Goal: Task Accomplishment & Management: Complete application form

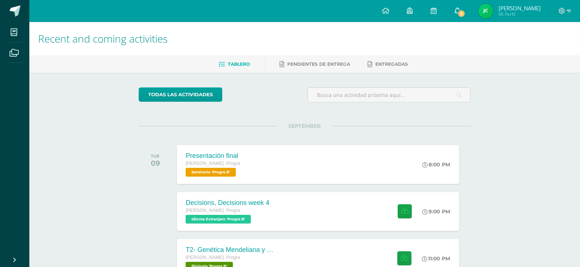
click at [465, 14] on span "3" at bounding box center [461, 14] width 8 height 8
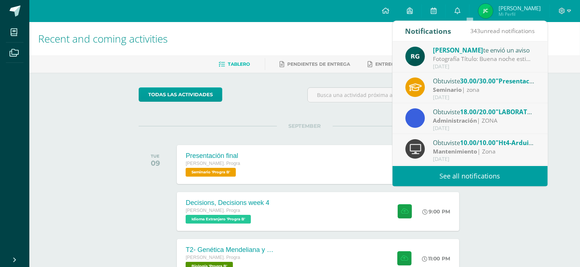
scroll to position [13, 0]
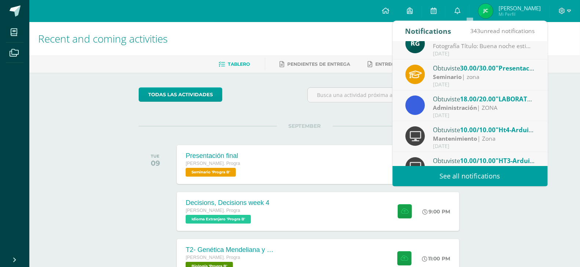
click at [499, 109] on div "Administración | ZONA" at bounding box center [484, 107] width 102 height 8
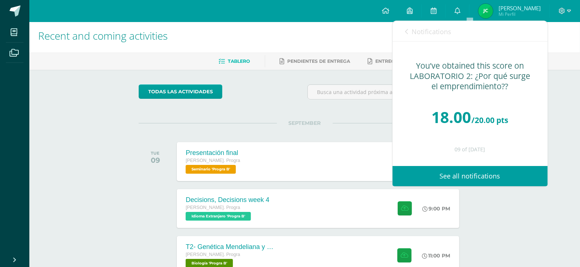
scroll to position [0, 0]
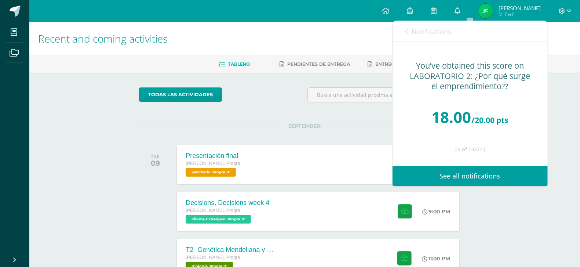
click at [403, 33] on div "Notifications 343 unread notifications Notifications" at bounding box center [469, 31] width 155 height 21
click at [407, 32] on icon at bounding box center [406, 32] width 3 height 6
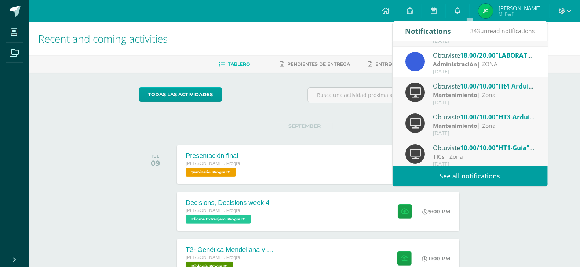
scroll to position [72, 0]
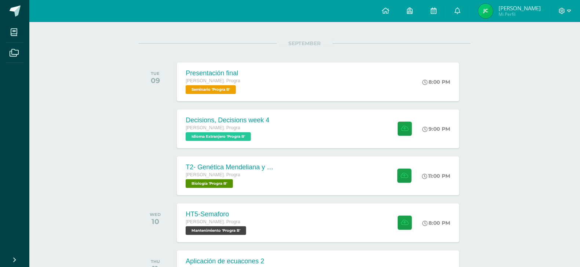
scroll to position [83, 0]
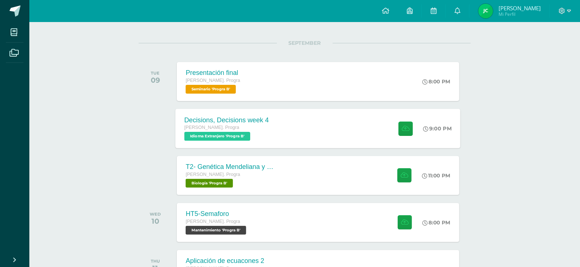
click at [357, 115] on div "Decisions, Decisions week 4 Quinto Bach. Progra Idioma Extranjero 'Progra B' 9:…" at bounding box center [318, 128] width 285 height 39
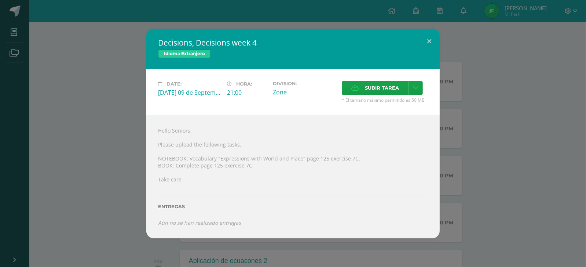
click at [535, 90] on div "Decisions, Decisions week 4 Idioma Extranjero Date: Tuesday 09 de September Hor…" at bounding box center [293, 133] width 580 height 209
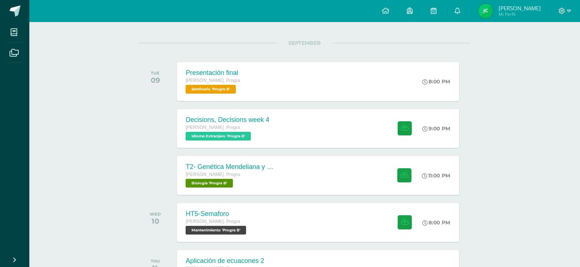
click at [533, 11] on span "[PERSON_NAME]" at bounding box center [519, 7] width 42 height 7
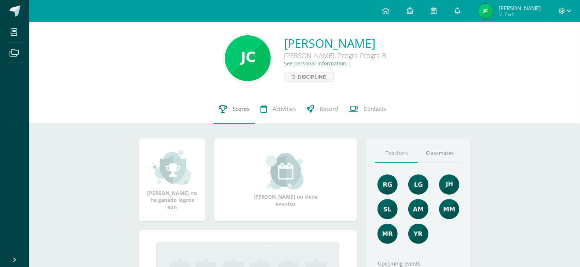
click at [226, 108] on link "Scores" at bounding box center [234, 108] width 42 height 29
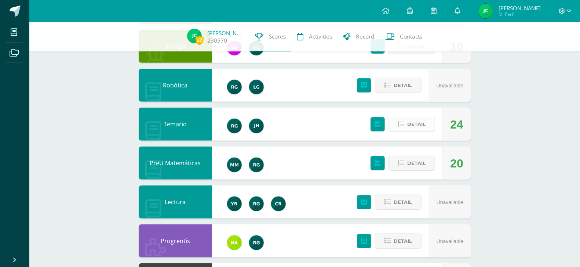
scroll to position [171, 0]
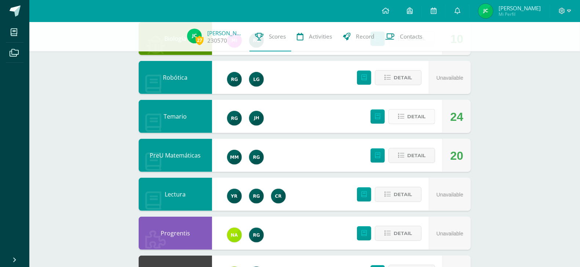
click at [411, 119] on span "Detail" at bounding box center [416, 117] width 18 height 14
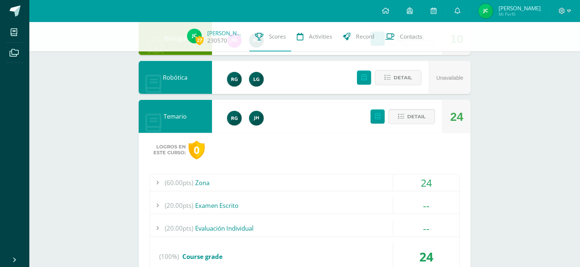
click at [187, 180] on span "(60.00pts)" at bounding box center [179, 182] width 29 height 17
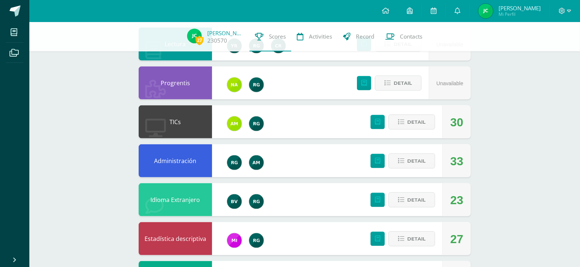
scroll to position [563, 0]
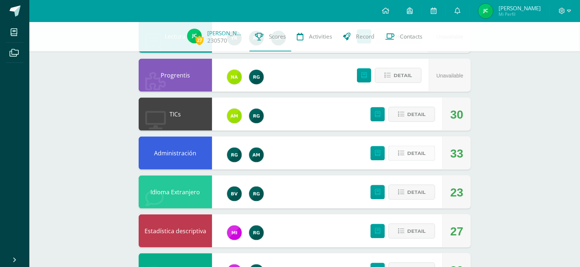
click at [414, 154] on span "Detail" at bounding box center [416, 153] width 18 height 14
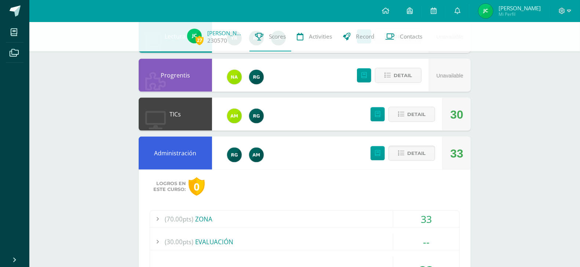
click at [174, 216] on span "(70.00pts)" at bounding box center [179, 219] width 29 height 17
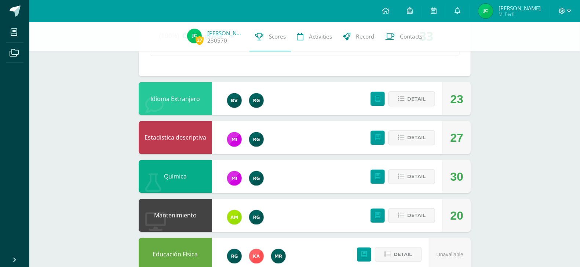
scroll to position [762, 0]
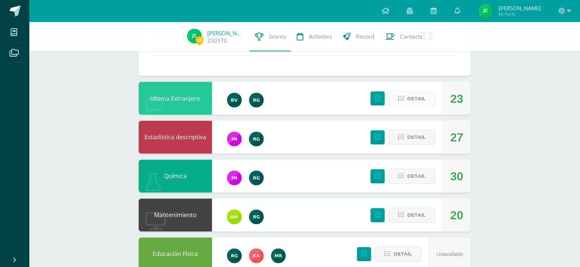
click at [412, 104] on span "Detail" at bounding box center [416, 99] width 18 height 14
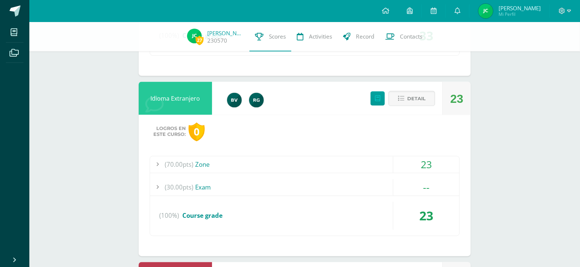
click at [182, 157] on span "(70.00pts)" at bounding box center [179, 164] width 29 height 17
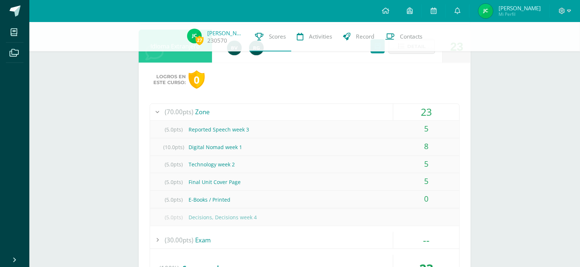
scroll to position [780, 0]
click at [12, 9] on span at bounding box center [15, 11] width 11 height 11
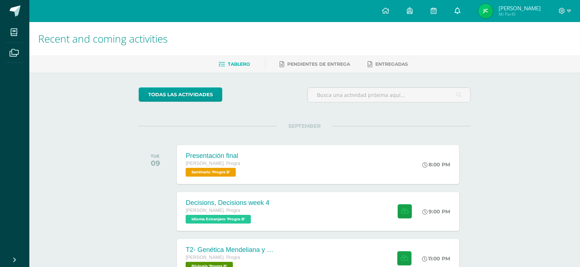
click at [469, 13] on link at bounding box center [457, 11] width 23 height 22
click at [524, 7] on span "[PERSON_NAME]" at bounding box center [519, 7] width 42 height 7
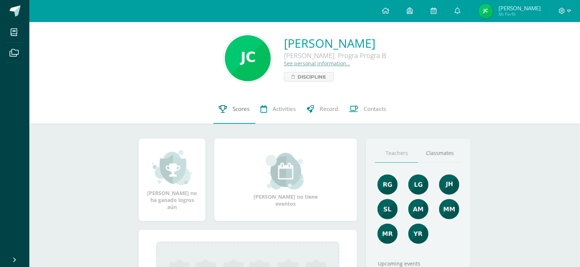
click at [246, 106] on span "Scores" at bounding box center [241, 109] width 17 height 8
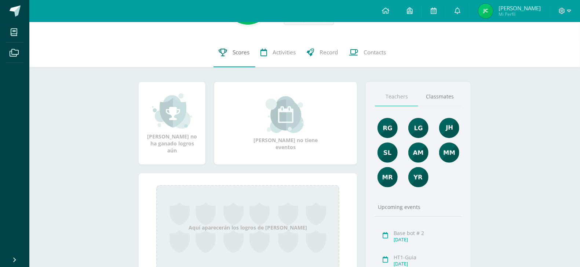
scroll to position [58, 0]
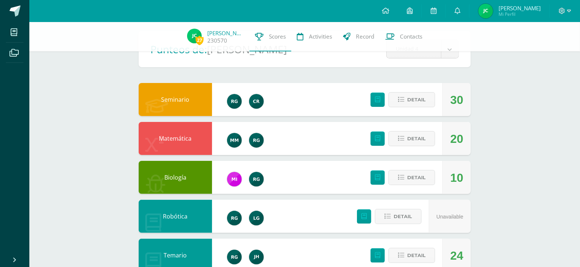
scroll to position [33, 0]
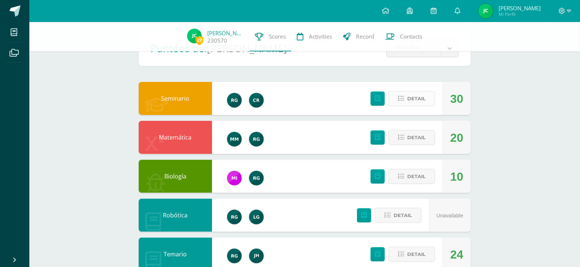
click at [417, 96] on span "Detail" at bounding box center [416, 99] width 18 height 14
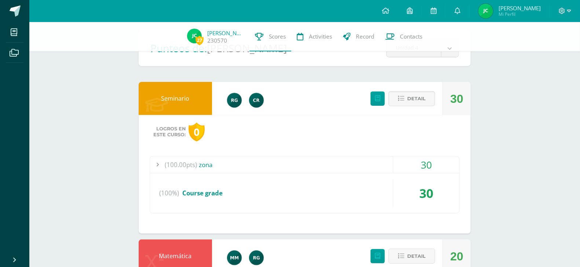
click at [179, 167] on span "(100.00pts)" at bounding box center [181, 164] width 32 height 17
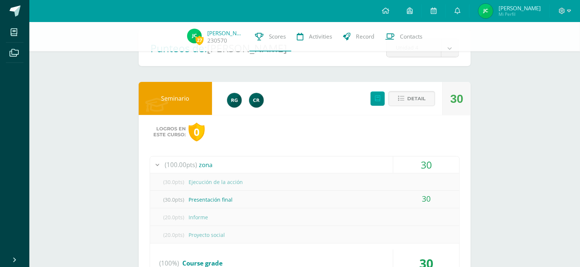
scroll to position [0, 0]
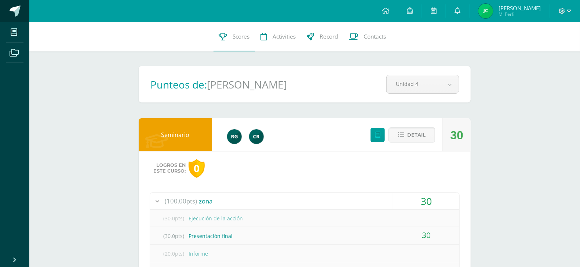
click at [19, 12] on span at bounding box center [15, 11] width 11 height 11
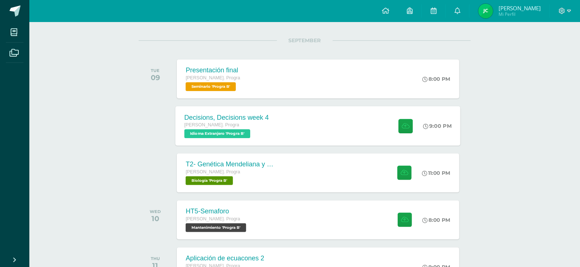
scroll to position [112, 0]
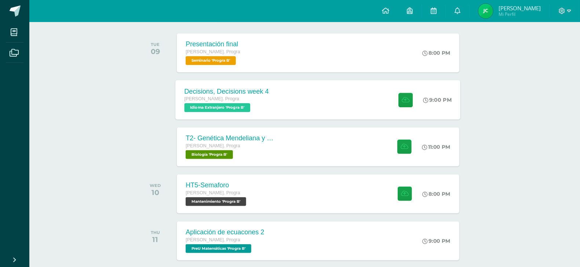
click at [310, 100] on div "Decisions, Decisions week 4 [PERSON_NAME]. Progra Idioma Extranjero 'Progra B' …" at bounding box center [318, 99] width 285 height 39
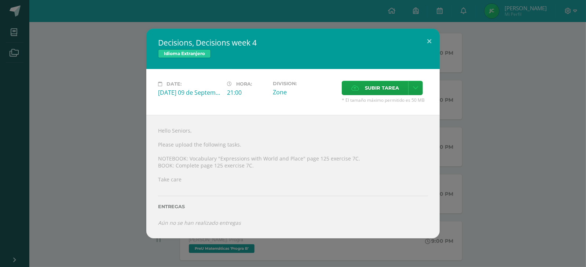
click at [541, 43] on div "Decisions, Decisions week 4 Idioma Extranjero Date: Tuesday 09 de September Hor…" at bounding box center [293, 133] width 580 height 209
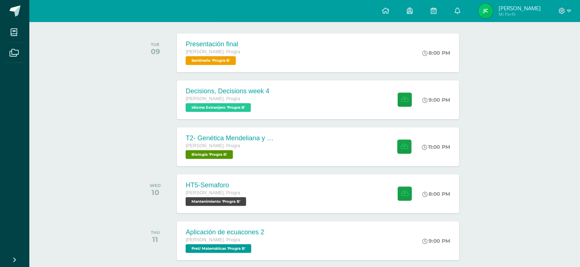
click at [524, 9] on span "[PERSON_NAME]" at bounding box center [519, 7] width 42 height 7
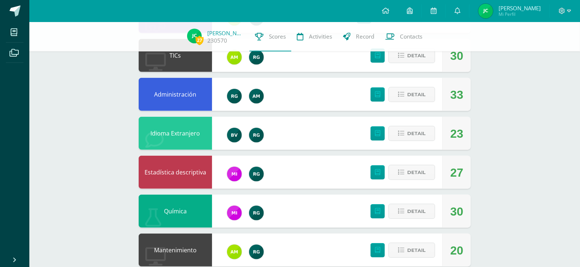
scroll to position [518, 0]
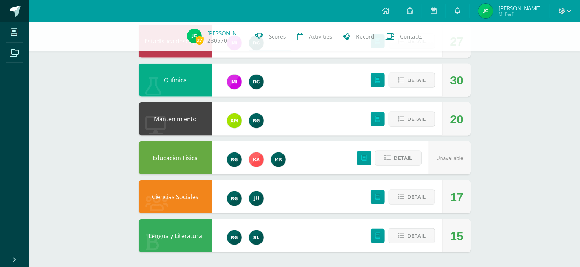
click at [18, 11] on span at bounding box center [15, 11] width 11 height 11
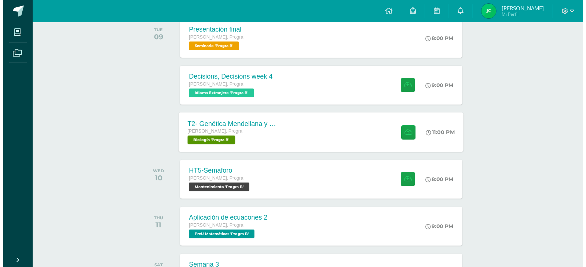
scroll to position [133, 0]
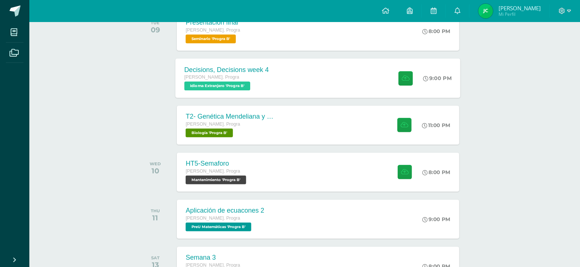
click at [349, 80] on div "Decisions, Decisions week 4 [PERSON_NAME]. Progra Idioma Extranjero 'Progra B' …" at bounding box center [318, 77] width 285 height 39
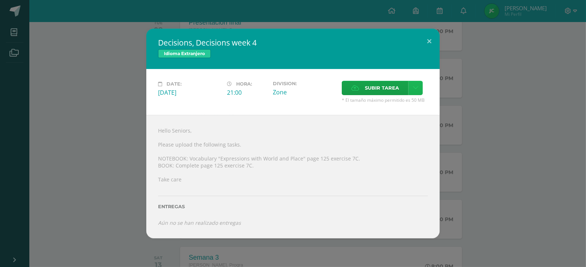
click at [412, 88] on link at bounding box center [416, 88] width 14 height 14
click at [387, 104] on span "Subir enlace" at bounding box center [384, 102] width 31 height 7
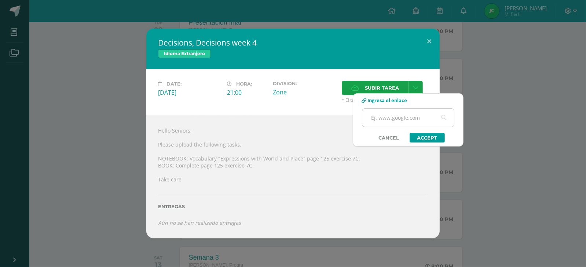
click at [393, 110] on input "text" at bounding box center [408, 118] width 92 height 18
paste input "[URL][DOMAIN_NAME]"
type input "[URL][DOMAIN_NAME]"
click at [435, 135] on link "Accept" at bounding box center [427, 138] width 35 height 10
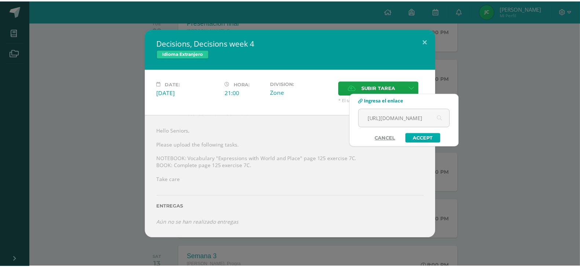
scroll to position [0, 0]
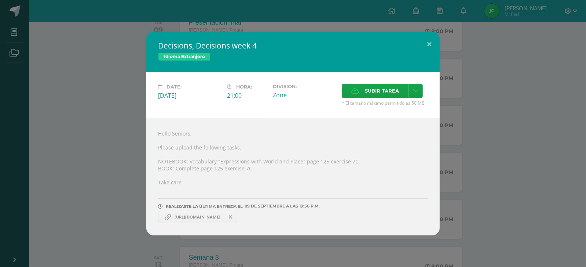
click at [525, 80] on div "Decisions, Decisions week 4 Idioma Extranjero Date: [DATE] Hora: 21:00 Division:" at bounding box center [293, 134] width 580 height 204
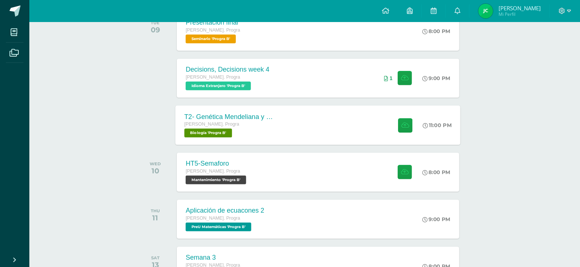
click at [302, 120] on div "T2- Genética Mendeliana y sus aplicaciones [PERSON_NAME]. Progra Biología 'Prog…" at bounding box center [318, 124] width 285 height 39
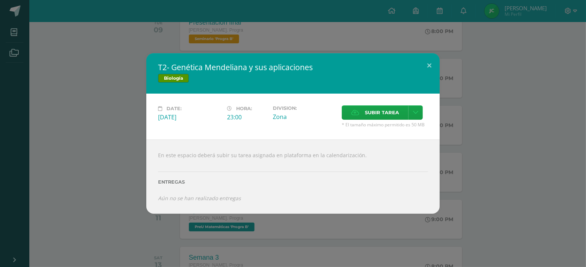
click at [120, 127] on div "T2- Genética Mendeliana y sus aplicaciones Biología Date: [DATE] Hora: 23:00 Di…" at bounding box center [293, 133] width 580 height 160
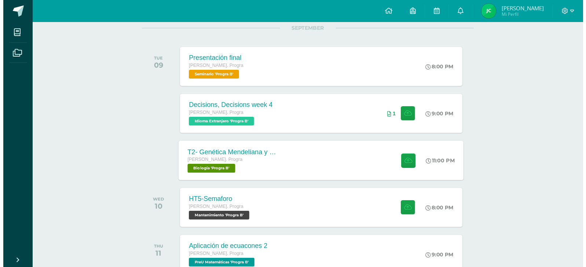
scroll to position [97, 0]
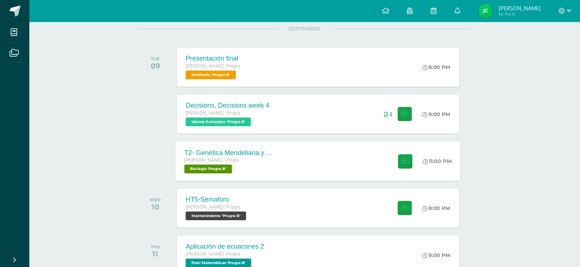
click at [316, 153] on div "T2- Genética Mendeliana y sus aplicaciones [PERSON_NAME]. Progra Biología 'Prog…" at bounding box center [318, 160] width 285 height 39
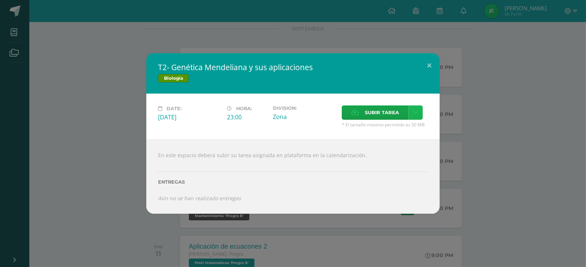
click at [413, 111] on icon at bounding box center [416, 112] width 6 height 6
click at [379, 129] on span "Subir enlace" at bounding box center [384, 128] width 31 height 7
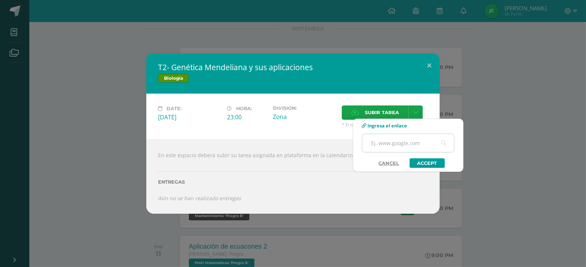
click at [387, 141] on input "text" at bounding box center [408, 143] width 92 height 18
paste input "[URL][DOMAIN_NAME]"
type input "[URL][DOMAIN_NAME]"
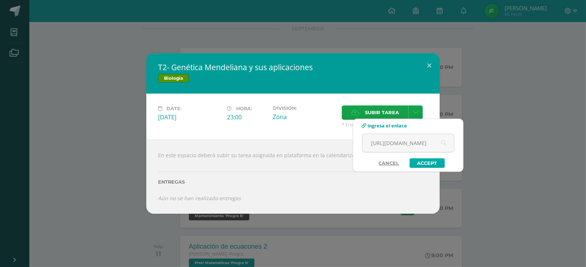
click at [428, 165] on link "Accept" at bounding box center [427, 163] width 35 height 10
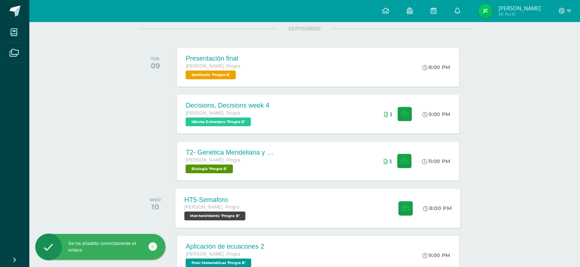
click at [324, 201] on div "HT5-Semaforo [PERSON_NAME]. Progra Mantenimiento 'Progra B' 8:00 PM HT5-[GEOGRA…" at bounding box center [318, 207] width 285 height 39
